Goal: Task Accomplishment & Management: Understand process/instructions

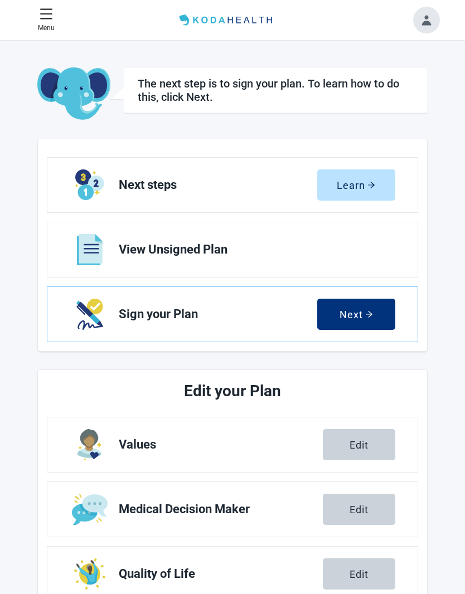
click at [373, 186] on icon "arrow-right" at bounding box center [371, 185] width 7 height 6
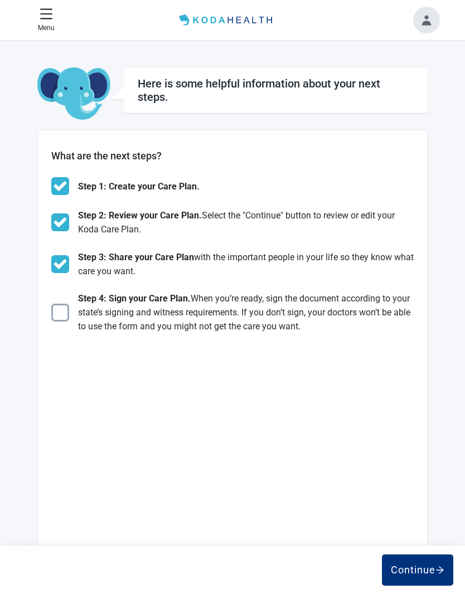
click at [54, 320] on img "Main content" at bounding box center [60, 313] width 18 height 18
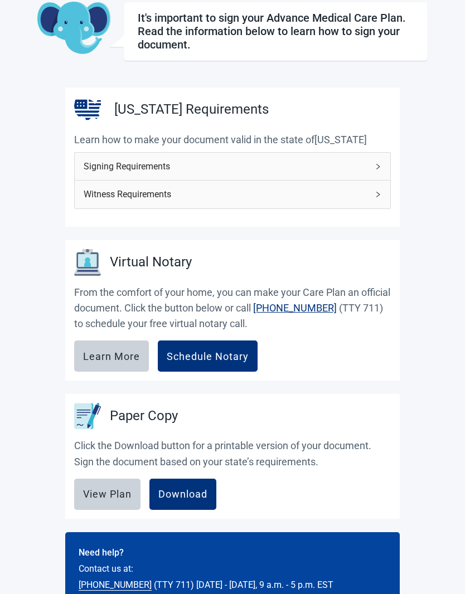
scroll to position [64, 0]
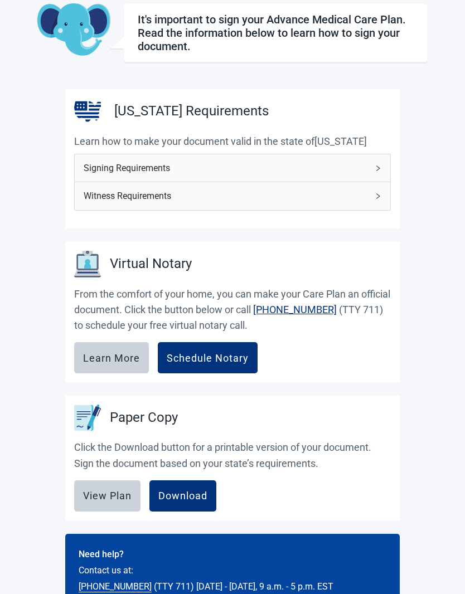
click at [183, 492] on div "Download" at bounding box center [182, 495] width 49 height 11
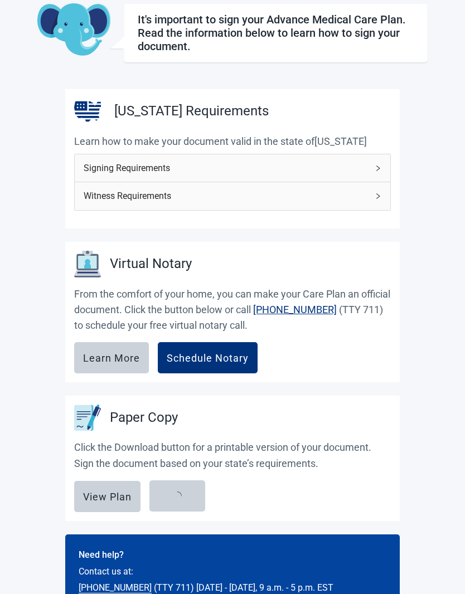
scroll to position [110, 0]
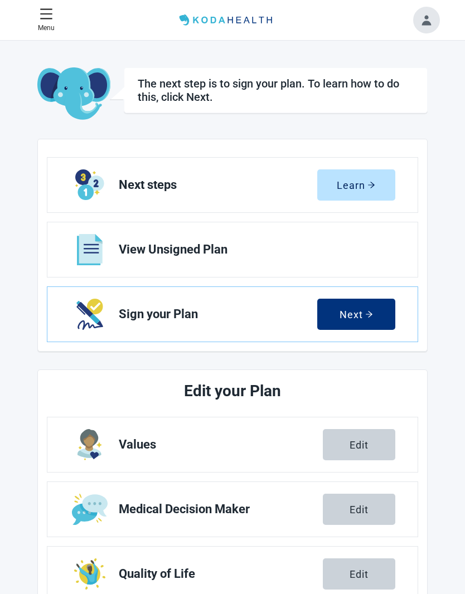
click at [96, 308] on img "Next Sign your Plan section" at bounding box center [89, 314] width 26 height 31
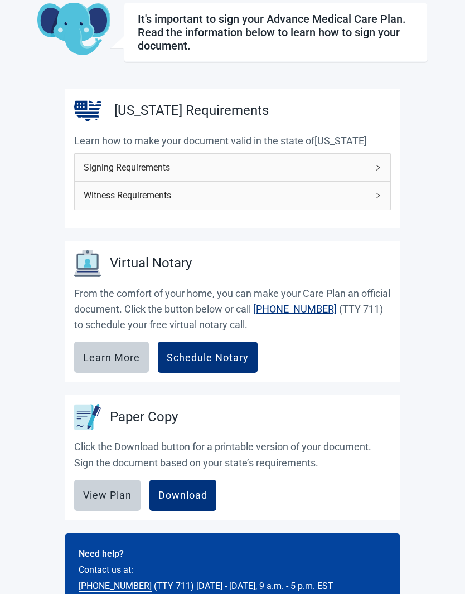
scroll to position [64, 0]
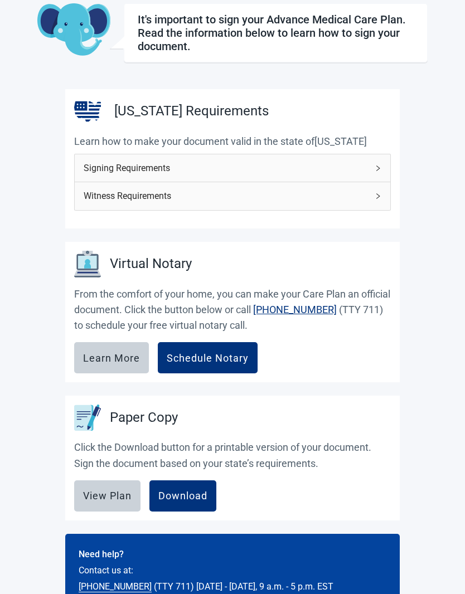
click at [380, 114] on div "[US_STATE] Requirements" at bounding box center [232, 111] width 317 height 27
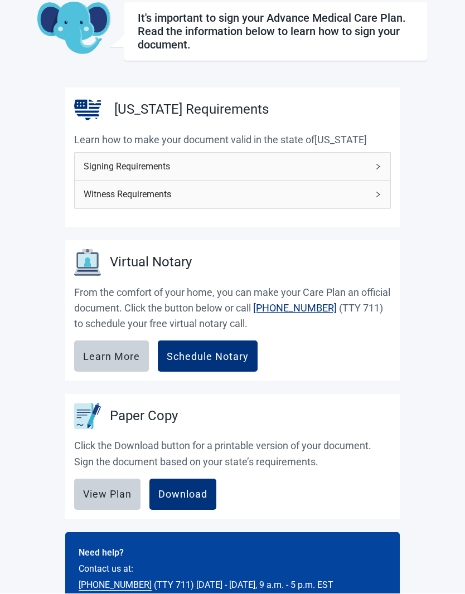
scroll to position [51, 0]
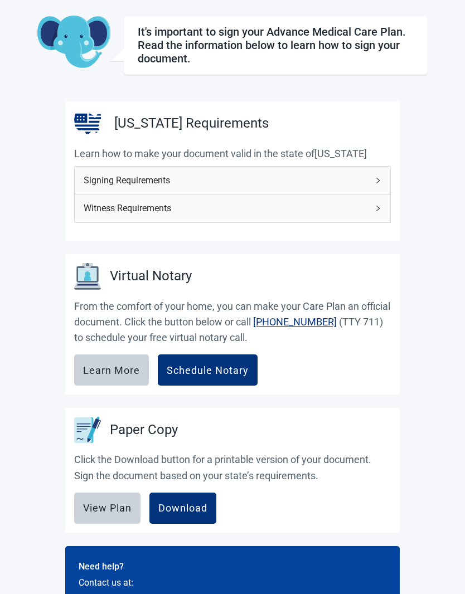
click at [100, 509] on div "View Plan" at bounding box center [107, 508] width 48 height 11
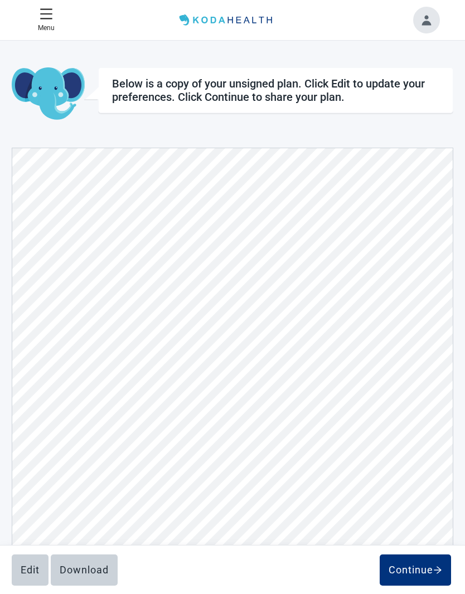
scroll to position [3491, 0]
click at [410, 574] on div "Continue" at bounding box center [415, 570] width 54 height 11
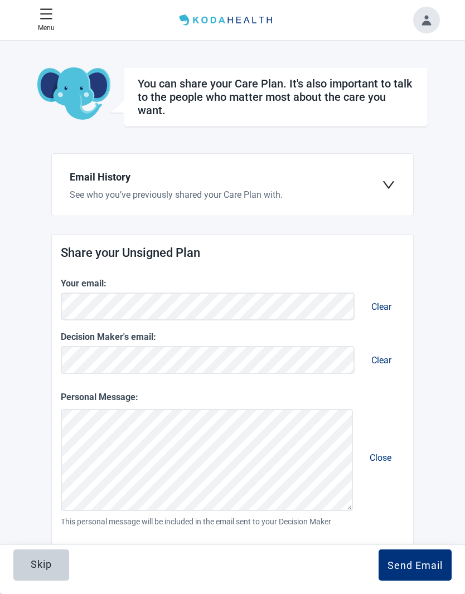
click at [44, 18] on icon "menu" at bounding box center [47, 13] width 12 height 11
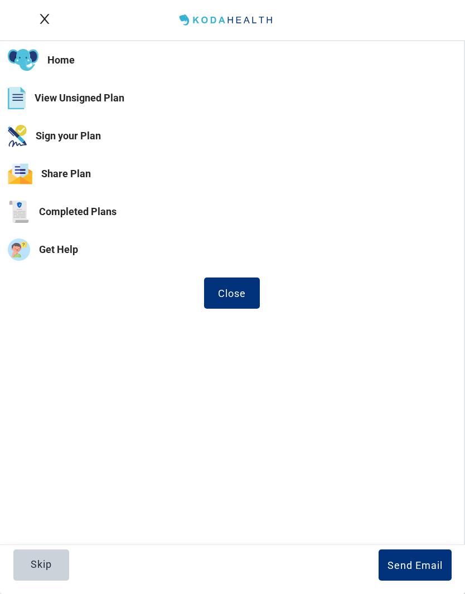
click at [81, 143] on button "Sign your Plan" at bounding box center [232, 136] width 464 height 38
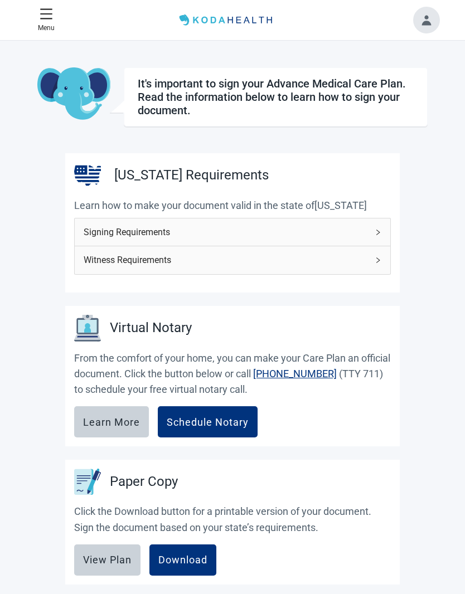
click at [380, 229] on icon "right" at bounding box center [378, 232] width 7 height 7
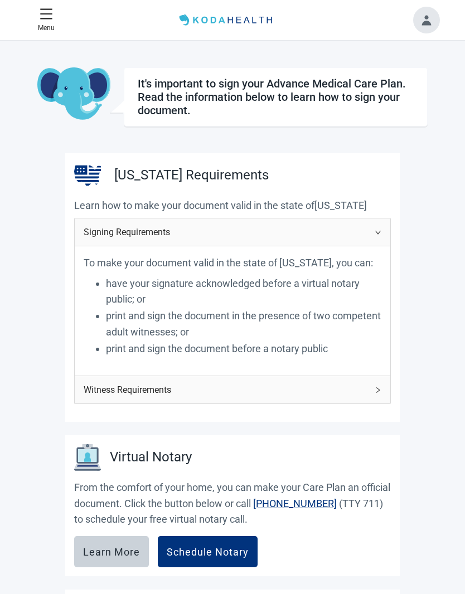
click at [381, 389] on icon "right" at bounding box center [378, 390] width 7 height 7
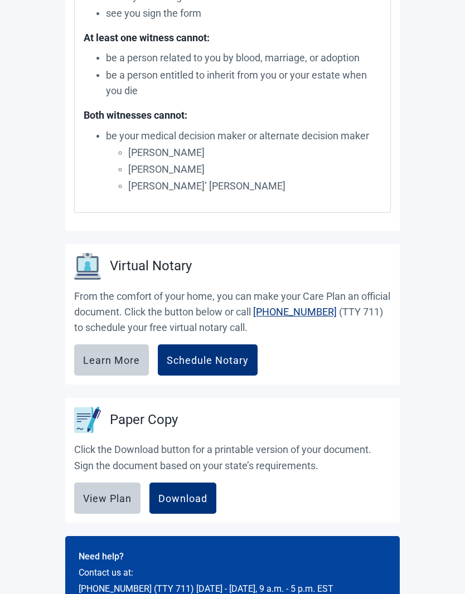
scroll to position [495, 0]
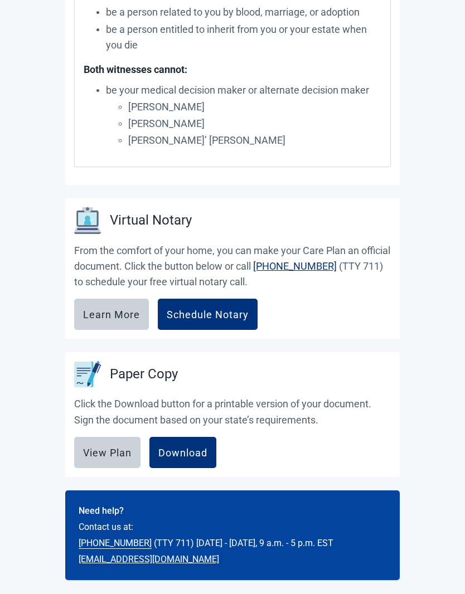
click at [178, 459] on button "Download" at bounding box center [182, 452] width 67 height 31
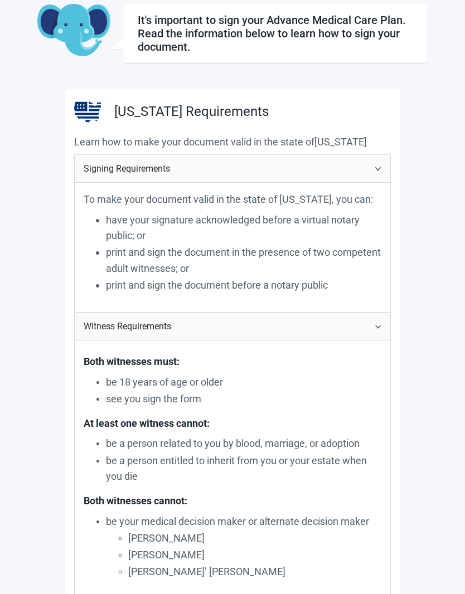
scroll to position [0, 0]
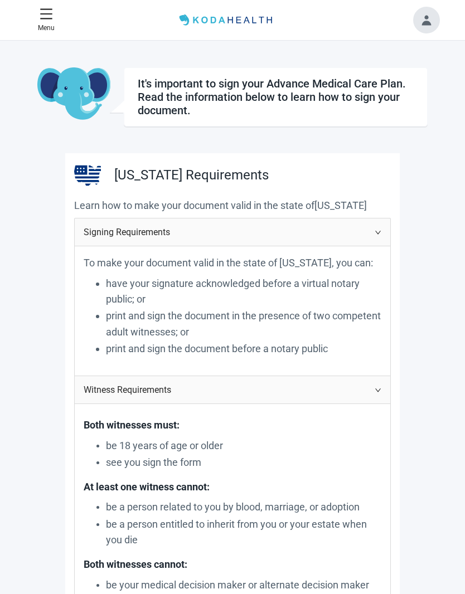
click at [425, 23] on button "Toggle account menu" at bounding box center [426, 20] width 27 height 27
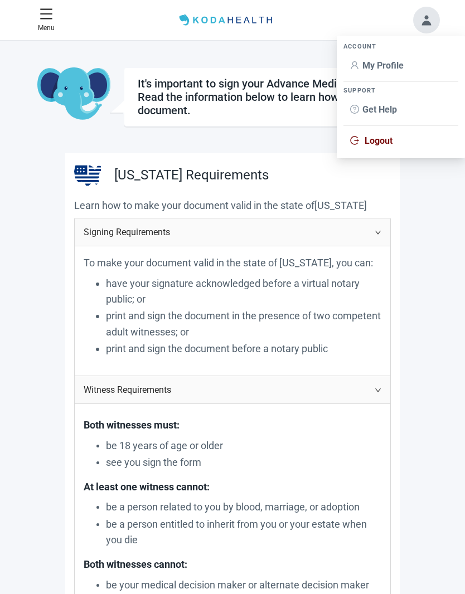
click at [427, 26] on button "Toggle account menu" at bounding box center [426, 20] width 27 height 27
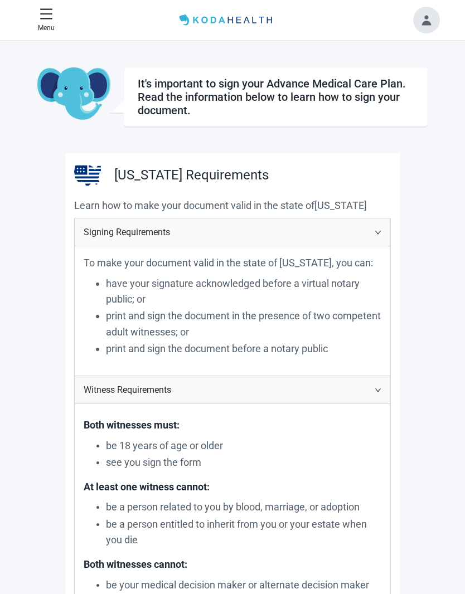
click at [55, 13] on button "Menu" at bounding box center [46, 20] width 26 height 35
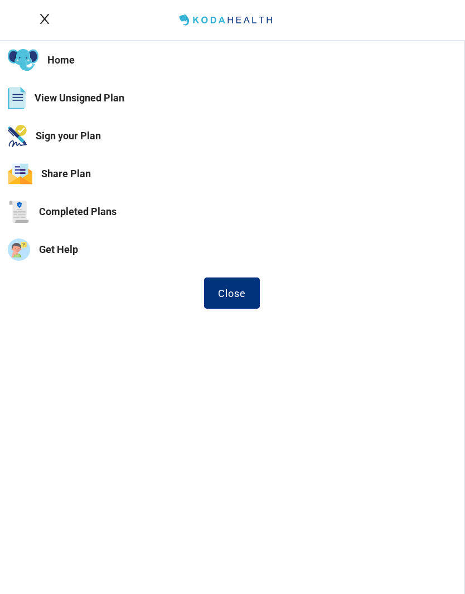
click at [69, 212] on button "Completed Plans" at bounding box center [232, 212] width 464 height 38
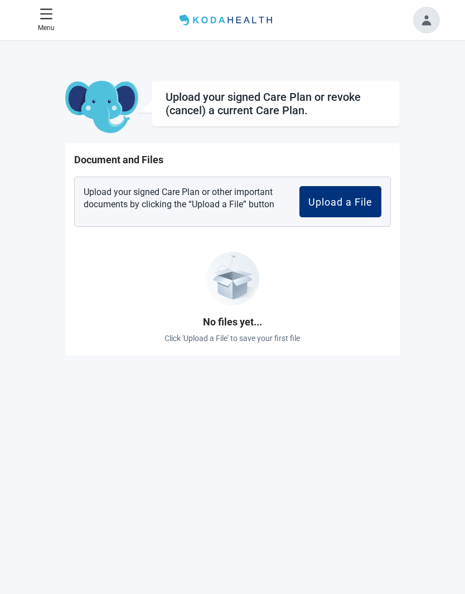
click at [325, 205] on div "Upload a File" at bounding box center [340, 201] width 64 height 11
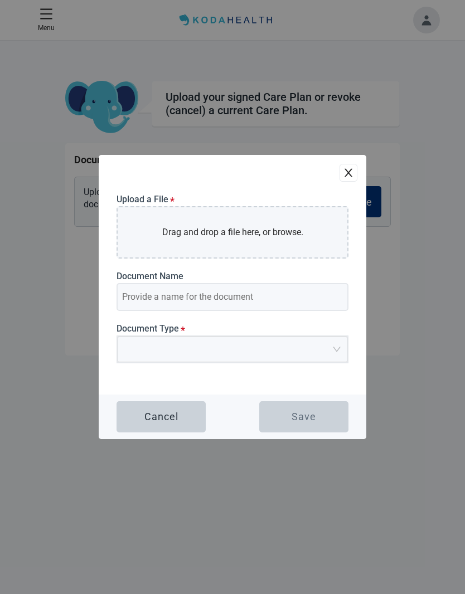
click at [343, 178] on icon "close" at bounding box center [348, 172] width 11 height 11
click at [347, 178] on icon "close" at bounding box center [348, 172] width 11 height 11
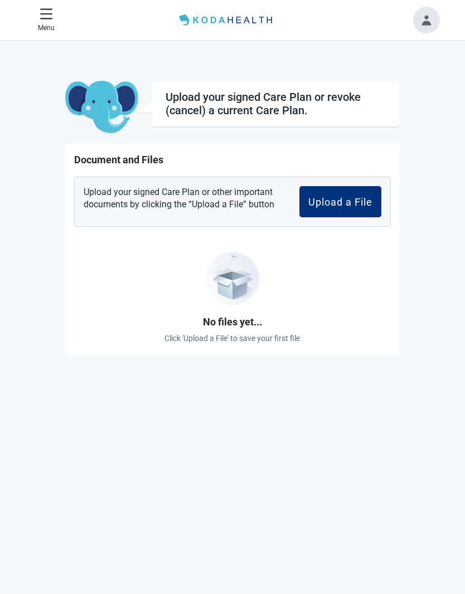
click at [46, 17] on icon "menu" at bounding box center [46, 13] width 13 height 13
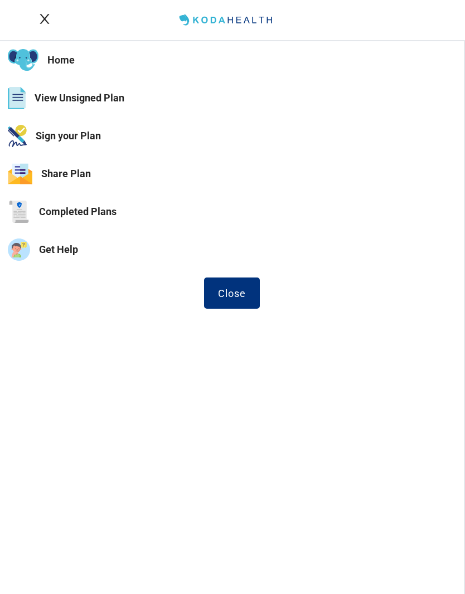
click at [45, 105] on button "View Unsigned Plan" at bounding box center [232, 98] width 464 height 38
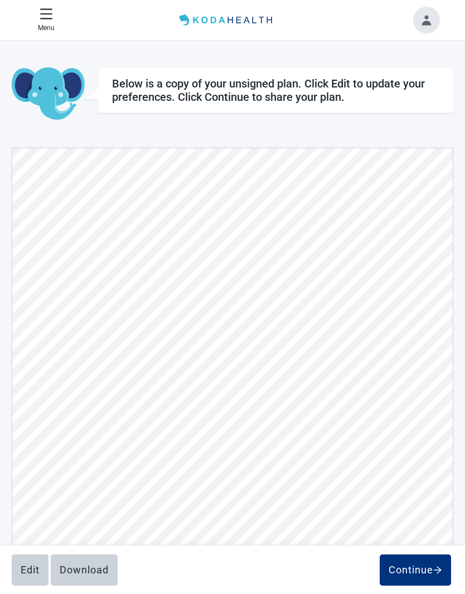
scroll to position [-1, 0]
click at [402, 571] on div "Continue" at bounding box center [415, 570] width 54 height 11
